Goal: Information Seeking & Learning: Learn about a topic

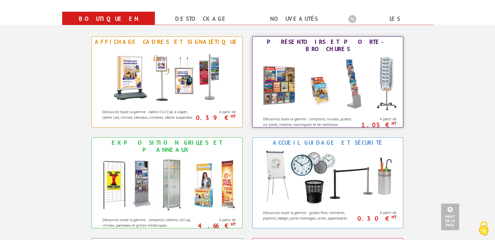
click at [323, 41] on div "Présentoirs et Porte-brochures" at bounding box center [327, 45] width 147 height 14
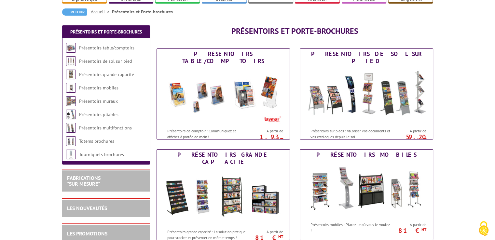
scroll to position [65, 0]
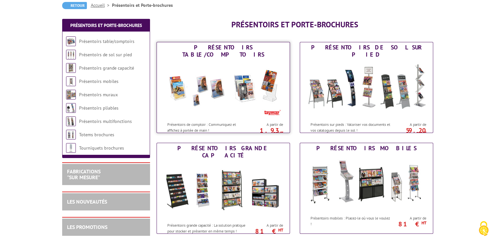
click at [189, 123] on p "Présentoirs de comptoir : Communiquez et affichez à portée de main !" at bounding box center [207, 127] width 81 height 11
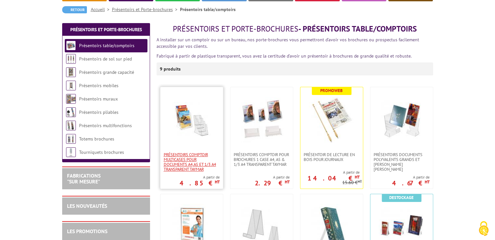
scroll to position [65, 0]
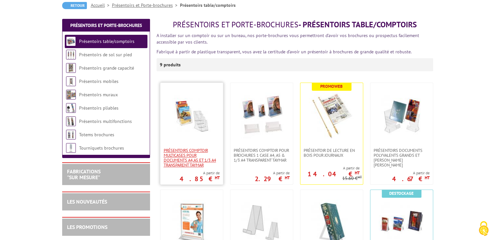
click at [179, 156] on span "Présentoirs comptoir multicases POUR DOCUMENTS A4,A5 ET 1/3 A4 TRANSPARENT TAYM…" at bounding box center [192, 158] width 56 height 20
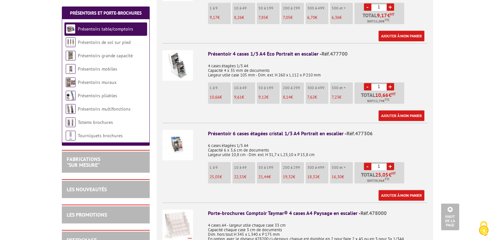
scroll to position [715, 0]
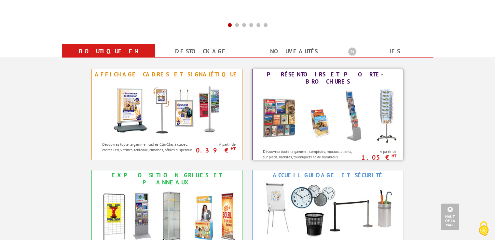
click at [302, 115] on img at bounding box center [327, 116] width 143 height 59
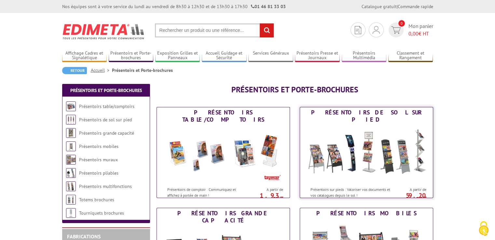
click at [359, 155] on img at bounding box center [366, 154] width 120 height 59
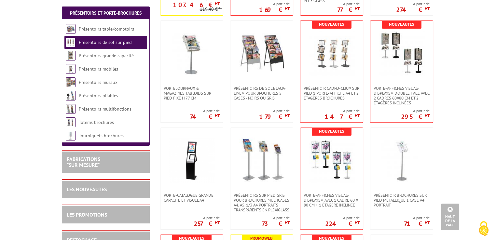
scroll to position [260, 0]
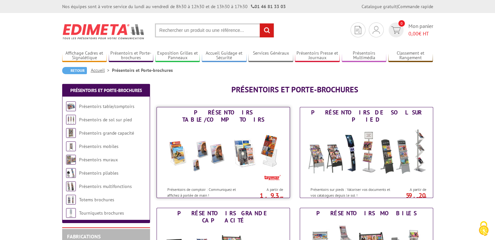
click at [222, 150] on img at bounding box center [223, 154] width 120 height 59
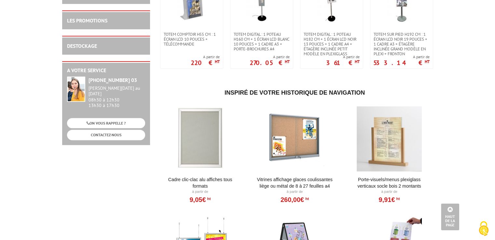
scroll to position [293, 0]
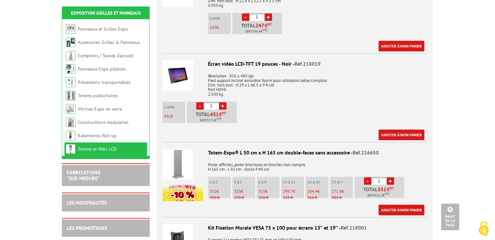
scroll to position [455, 0]
